Goal: Task Accomplishment & Management: Manage account settings

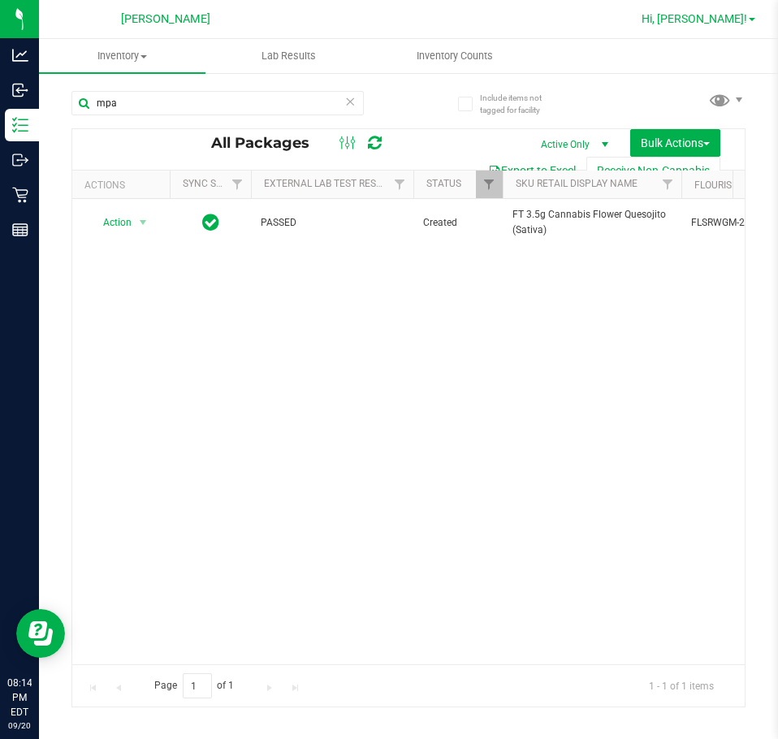
drag, startPoint x: 719, startPoint y: 41, endPoint x: 758, endPoint y: 21, distance: 43.6
click at [720, 40] on ul "Inventory All packages All inventory Waste log Create inventory Lab Results Inv…" at bounding box center [428, 56] width 778 height 35
click at [758, 21] on link "Hi, [PERSON_NAME]!" at bounding box center [698, 19] width 127 height 17
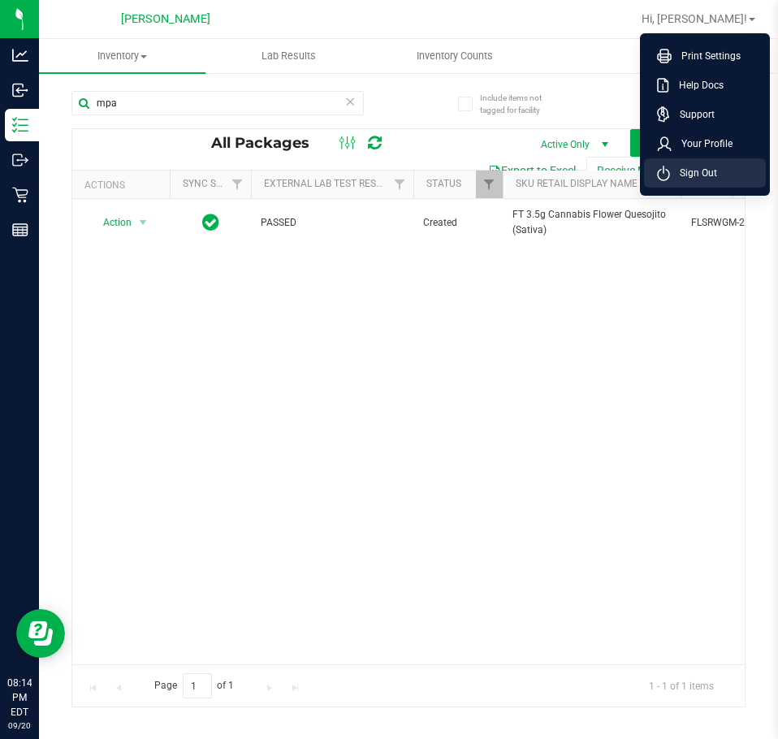
click at [693, 171] on span "Sign Out" at bounding box center [693, 173] width 47 height 16
